Goal: Navigation & Orientation: Find specific page/section

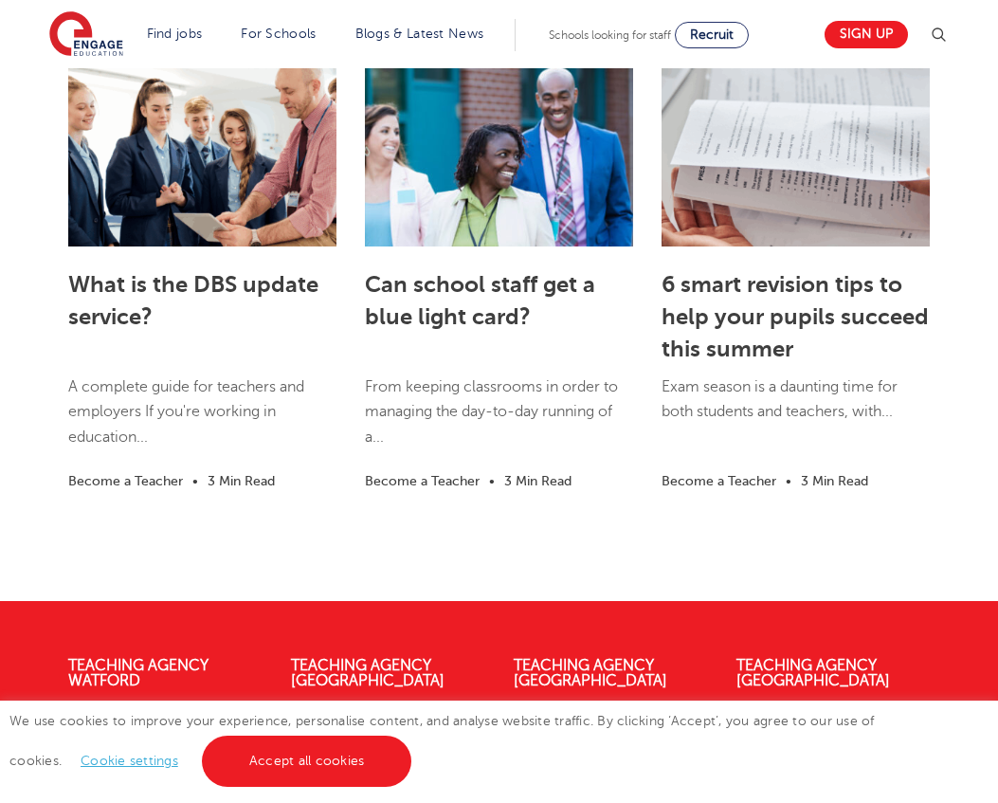
scroll to position [5198, 0]
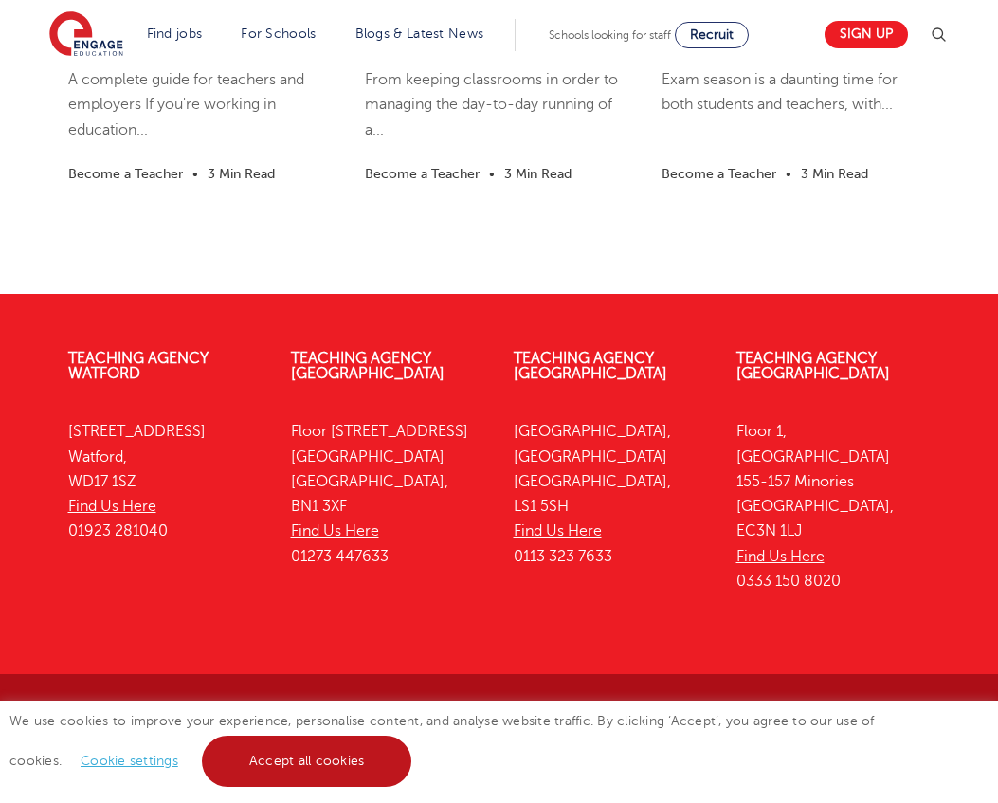
click at [246, 769] on link "Accept all cookies" at bounding box center [307, 761] width 210 height 51
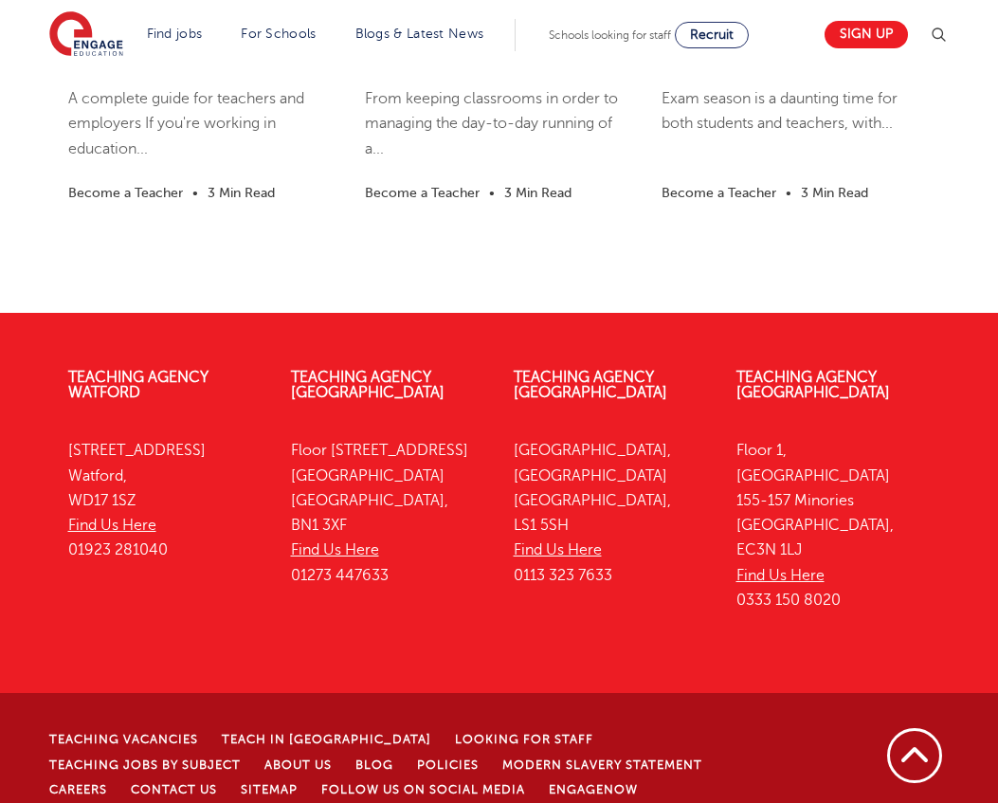
scroll to position [5180, 0]
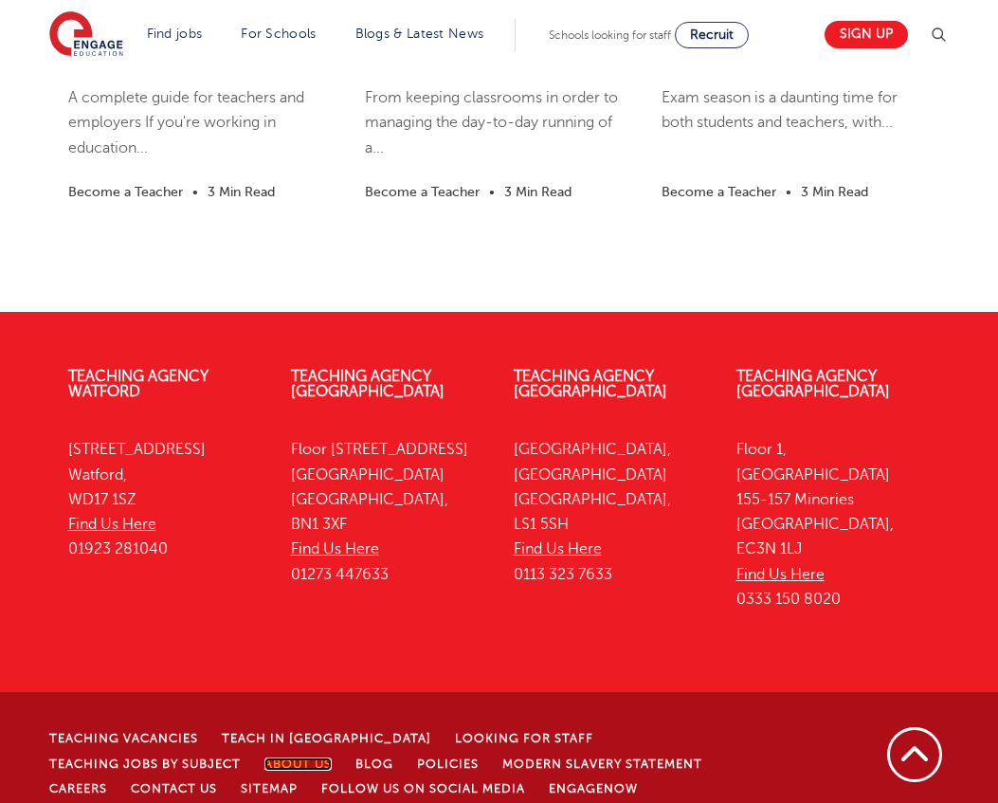
click at [264, 757] on link "About Us" at bounding box center [297, 763] width 67 height 13
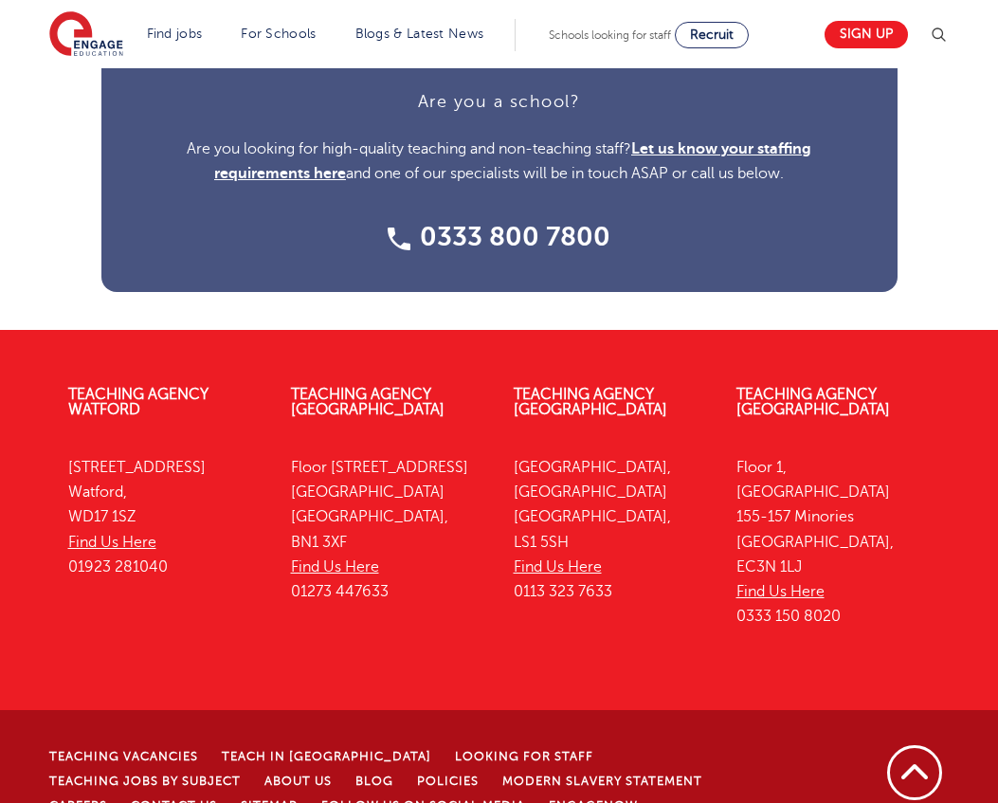
scroll to position [2522, 0]
